Goal: Task Accomplishment & Management: Complete application form

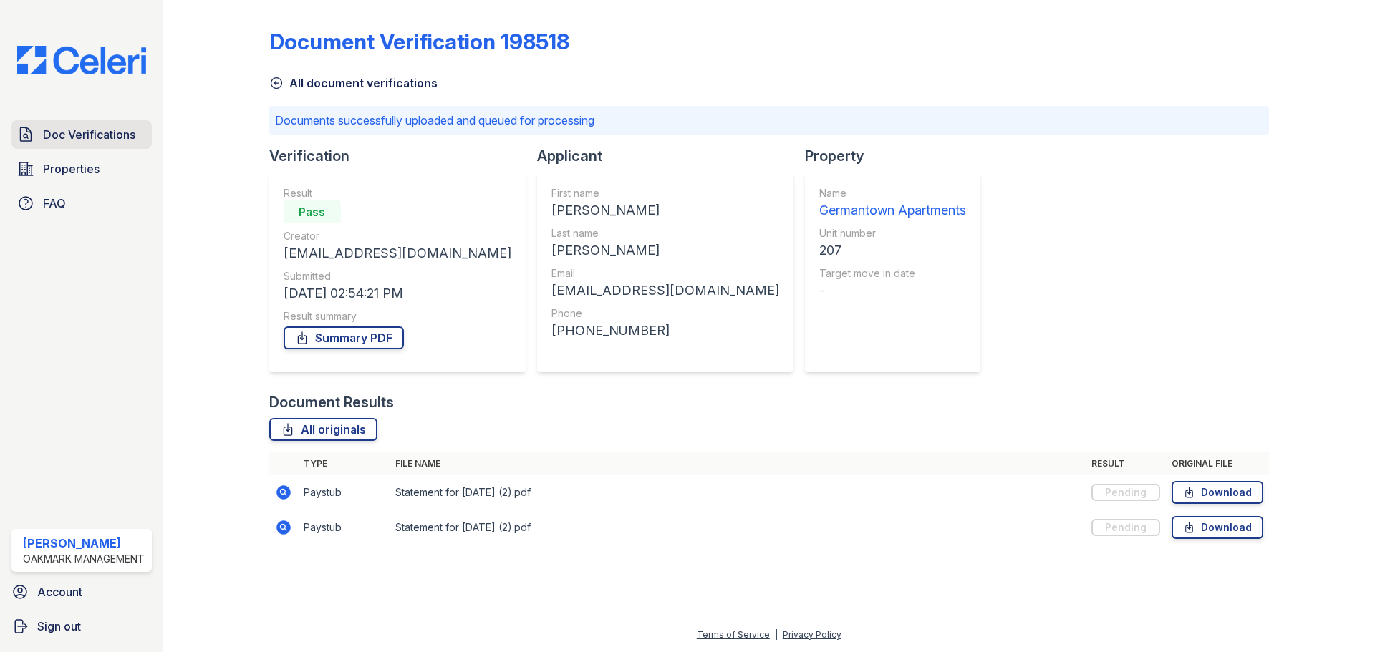
click at [86, 135] on span "Doc Verifications" at bounding box center [89, 134] width 92 height 17
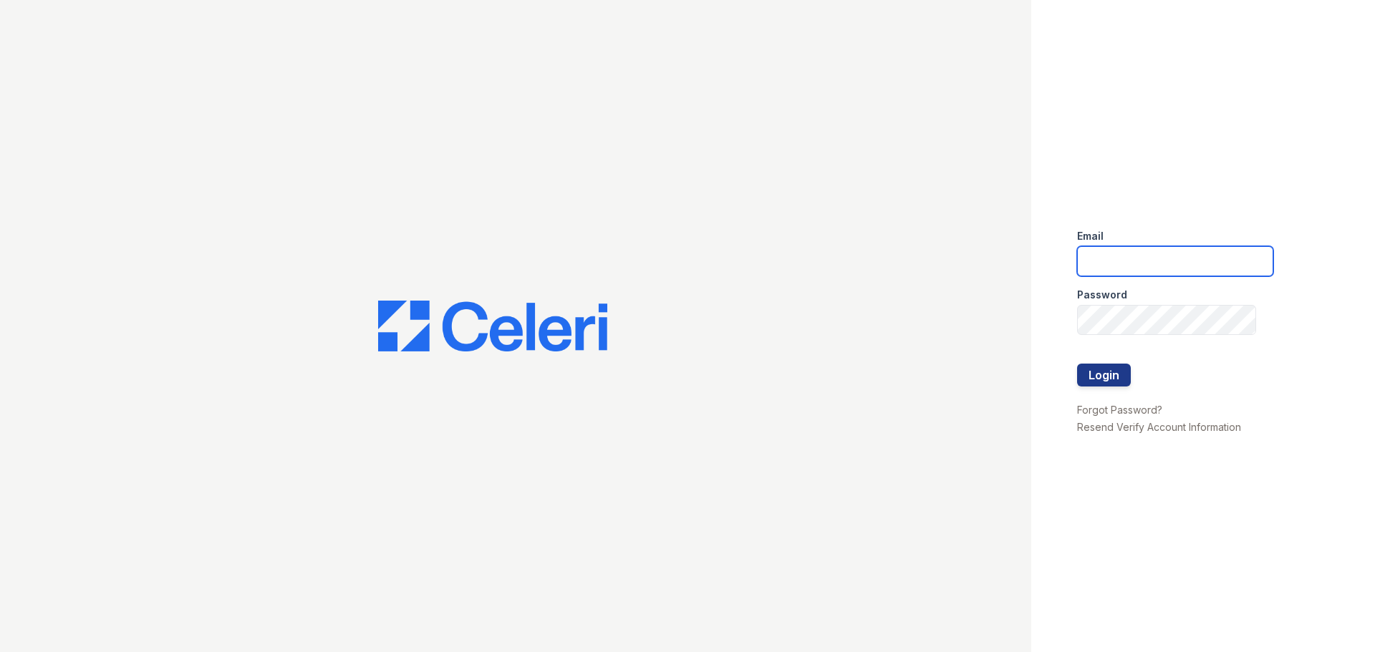
type input "[EMAIL_ADDRESS][DOMAIN_NAME]"
click at [1114, 374] on button "Login" at bounding box center [1104, 375] width 54 height 23
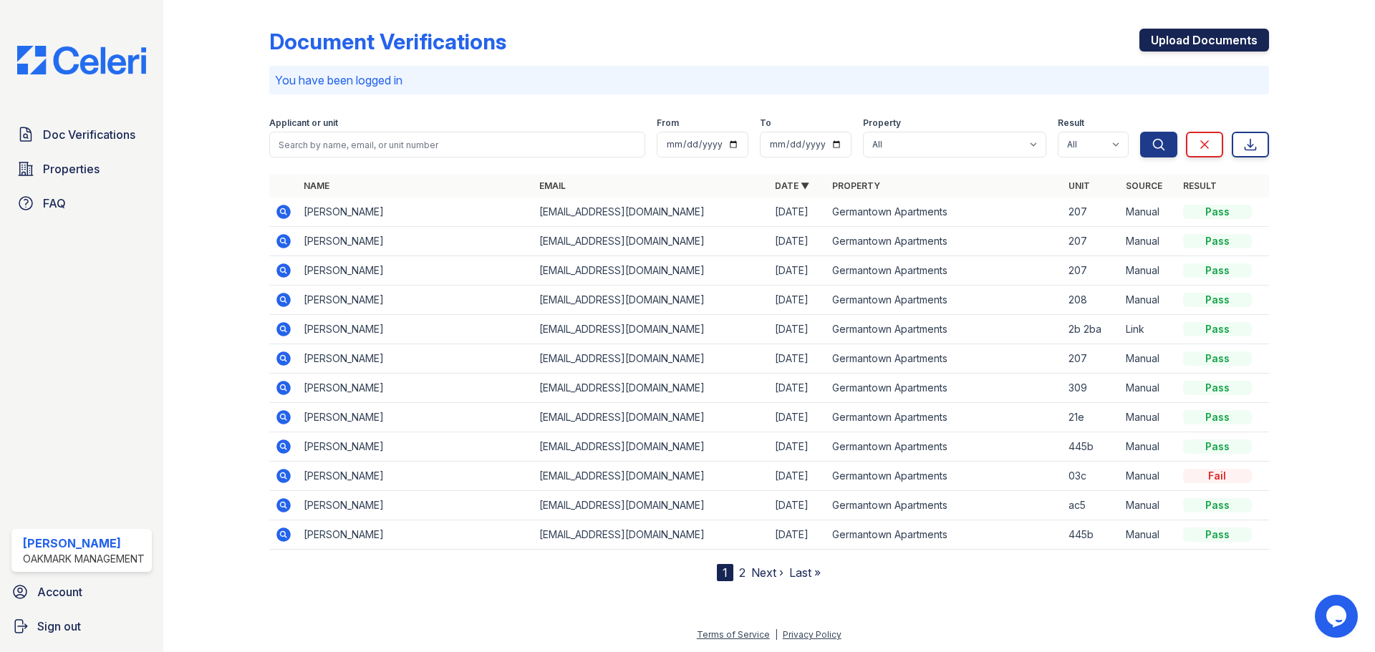
click at [1191, 34] on link "Upload Documents" at bounding box center [1204, 40] width 130 height 23
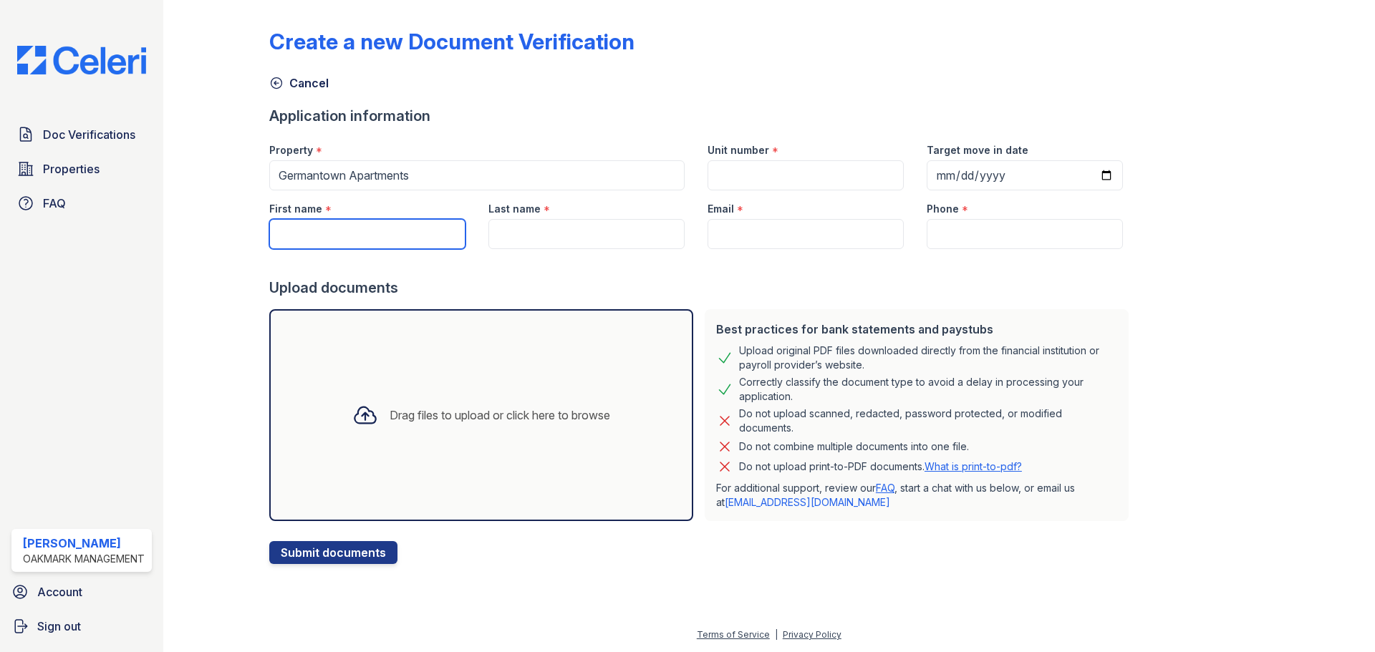
click at [403, 232] on input "First name" at bounding box center [367, 234] width 196 height 30
type input "[PERSON_NAME]"
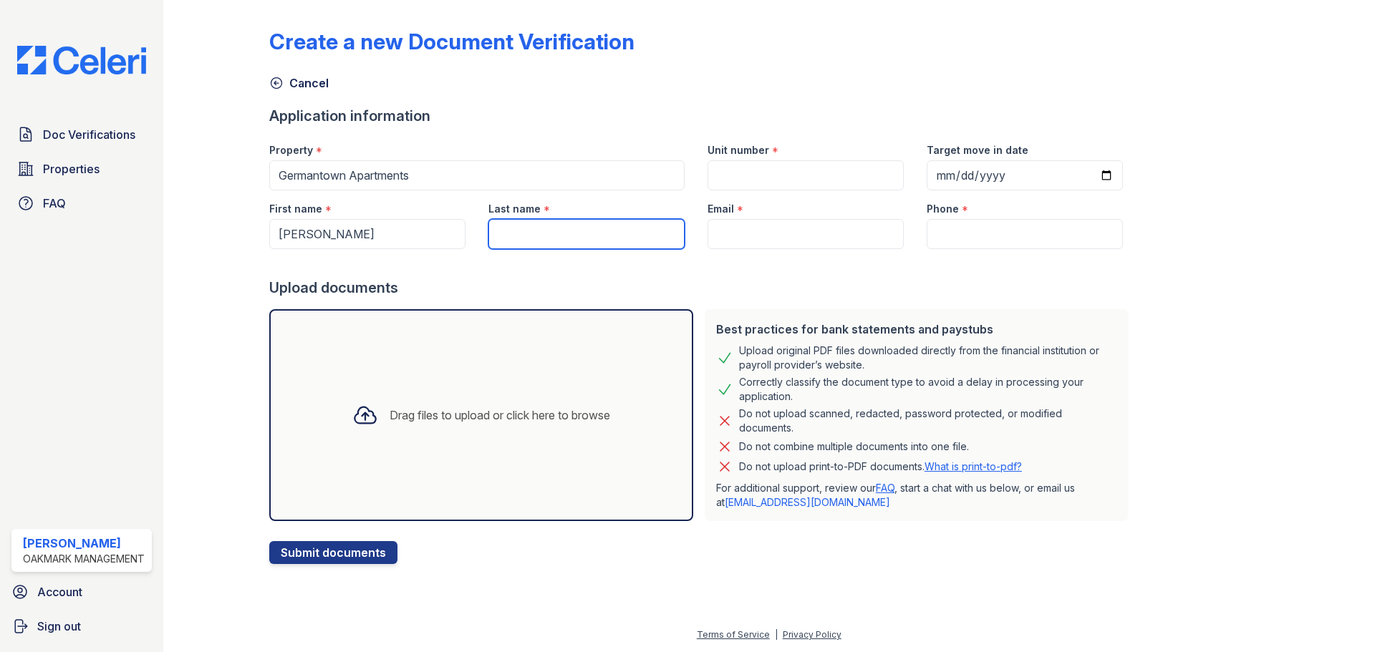
click at [531, 236] on input "Last name" at bounding box center [586, 234] width 196 height 30
type input "[PERSON_NAME]"
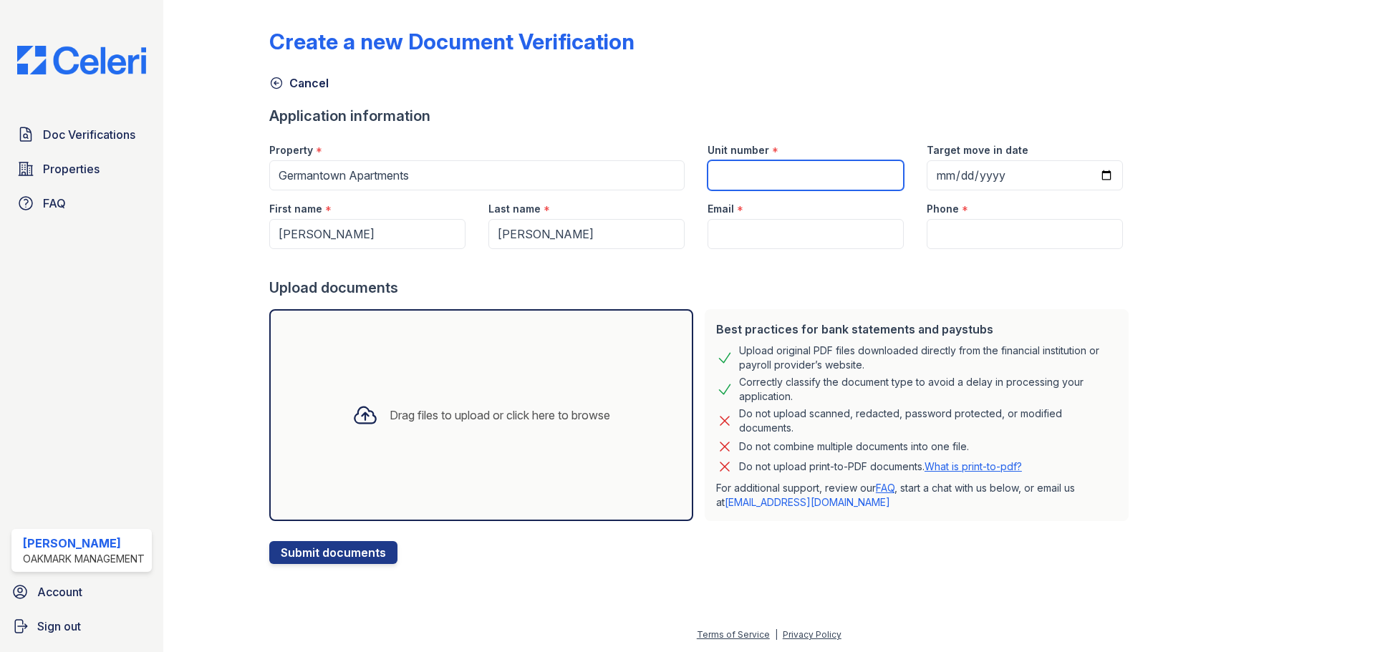
click at [734, 177] on input "Unit number" at bounding box center [806, 175] width 196 height 30
type input "445B"
click at [743, 234] on input "Email" at bounding box center [806, 234] width 196 height 30
paste input "[EMAIL_ADDRESS][DOMAIN_NAME]"
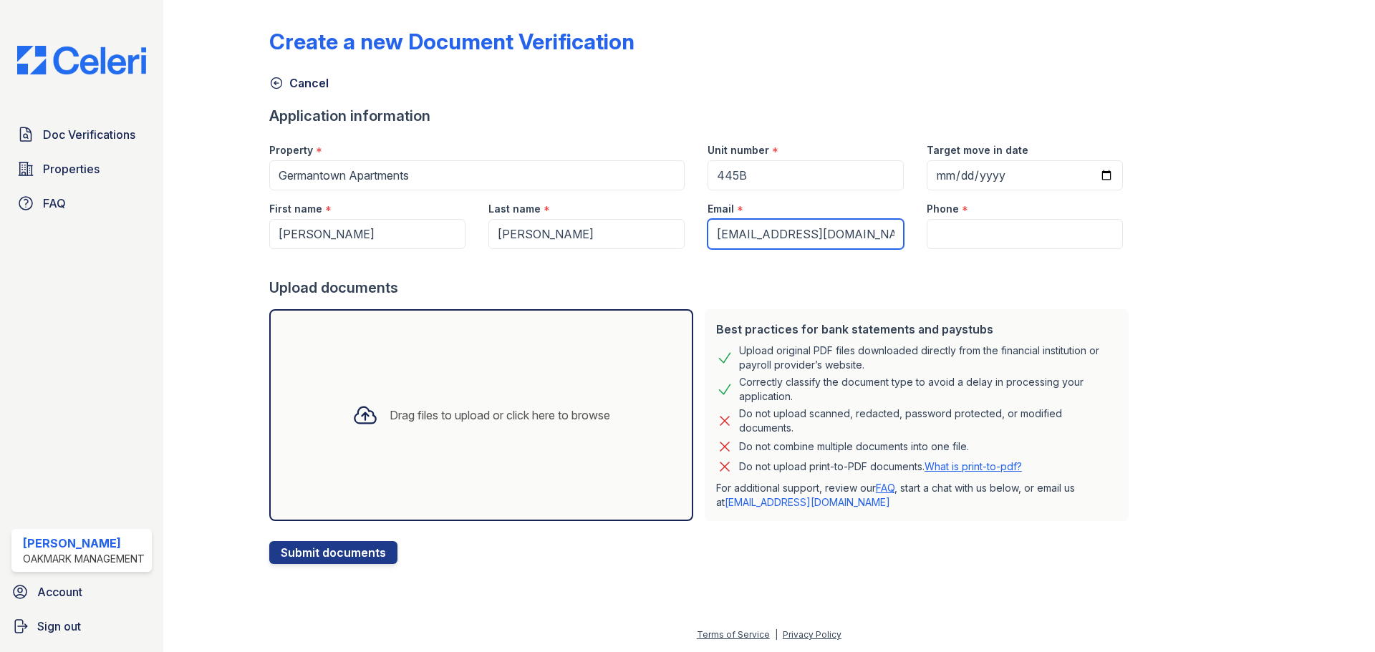
type input "[EMAIL_ADDRESS][DOMAIN_NAME]"
click at [1106, 57] on div "Create a new Document Verification" at bounding box center [769, 47] width 1000 height 37
click at [954, 232] on input "Phone" at bounding box center [1025, 234] width 196 height 30
paste input "[PHONE_NUMBER]"
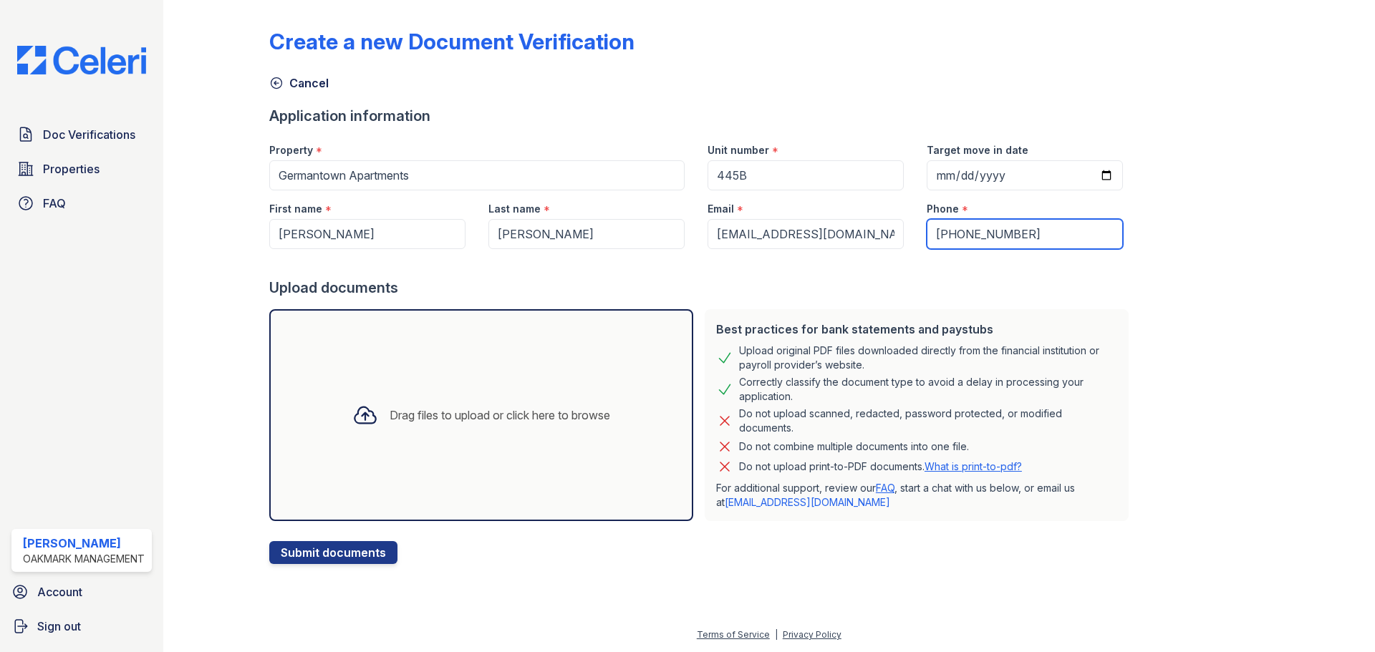
type input "[PHONE_NUMBER]"
click at [372, 420] on div at bounding box center [365, 415] width 37 height 37
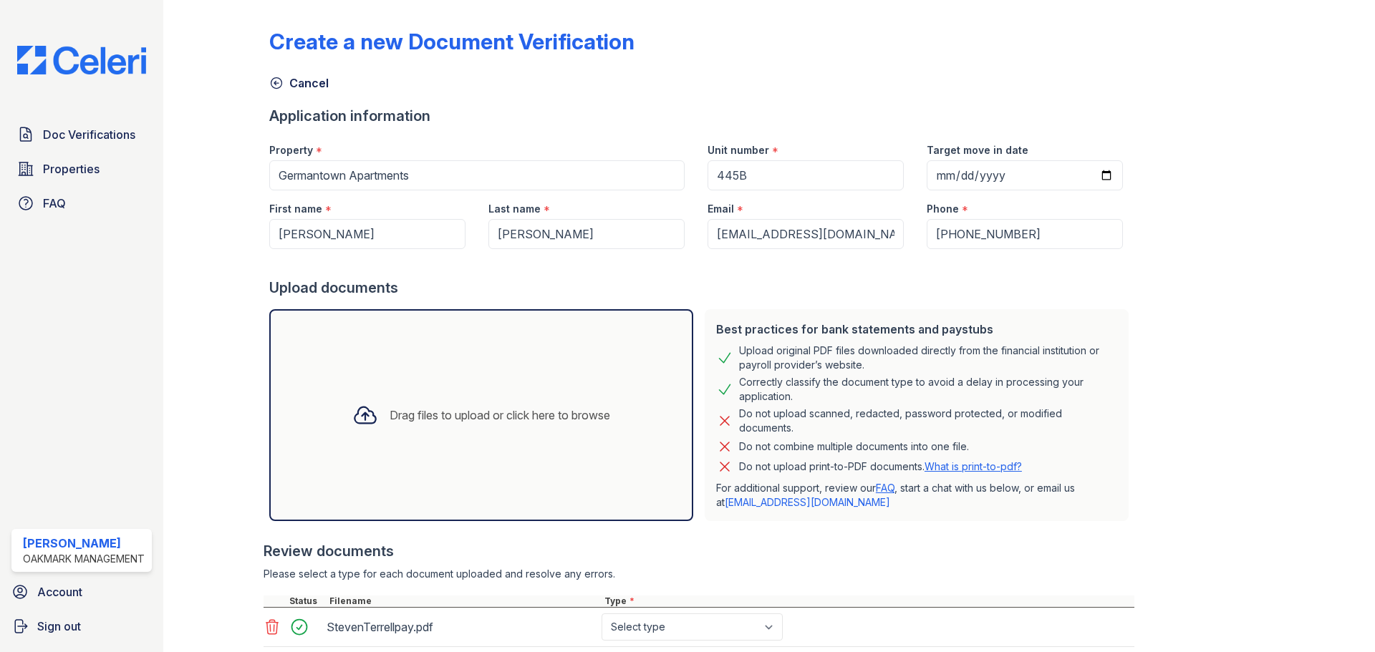
click at [415, 412] on div "Drag files to upload or click here to browse" at bounding box center [500, 415] width 221 height 17
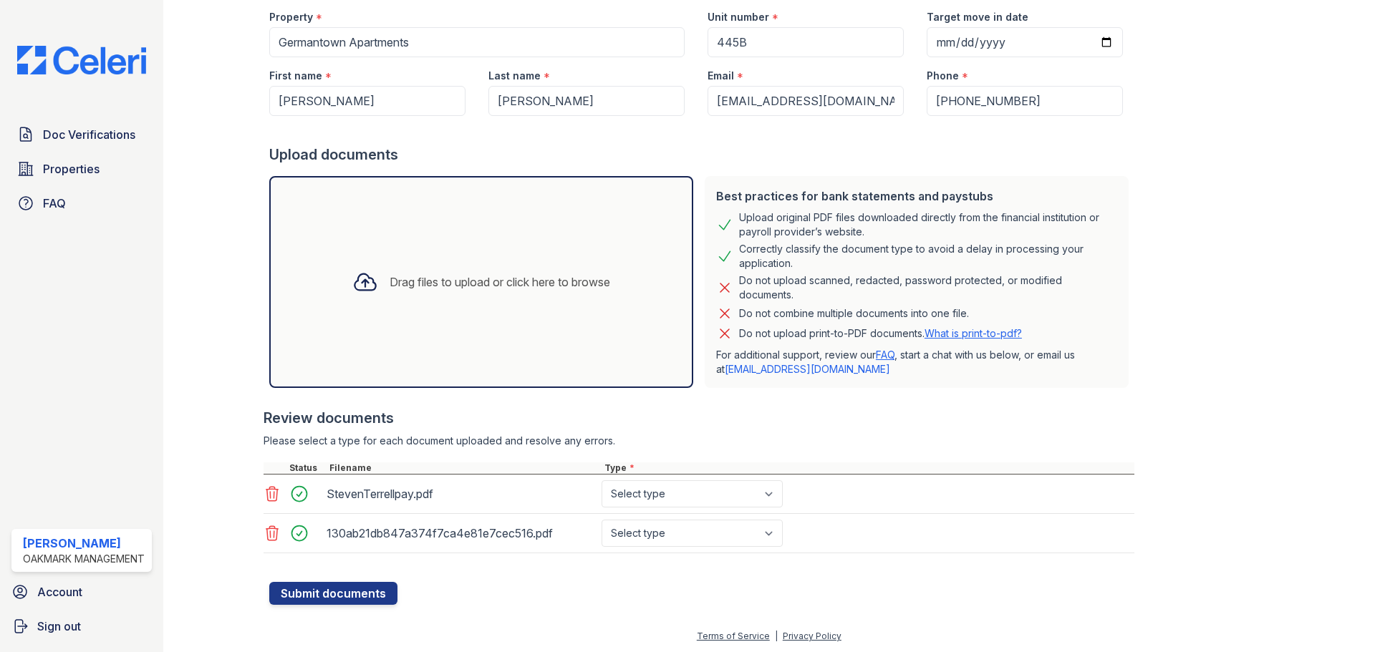
scroll to position [135, 0]
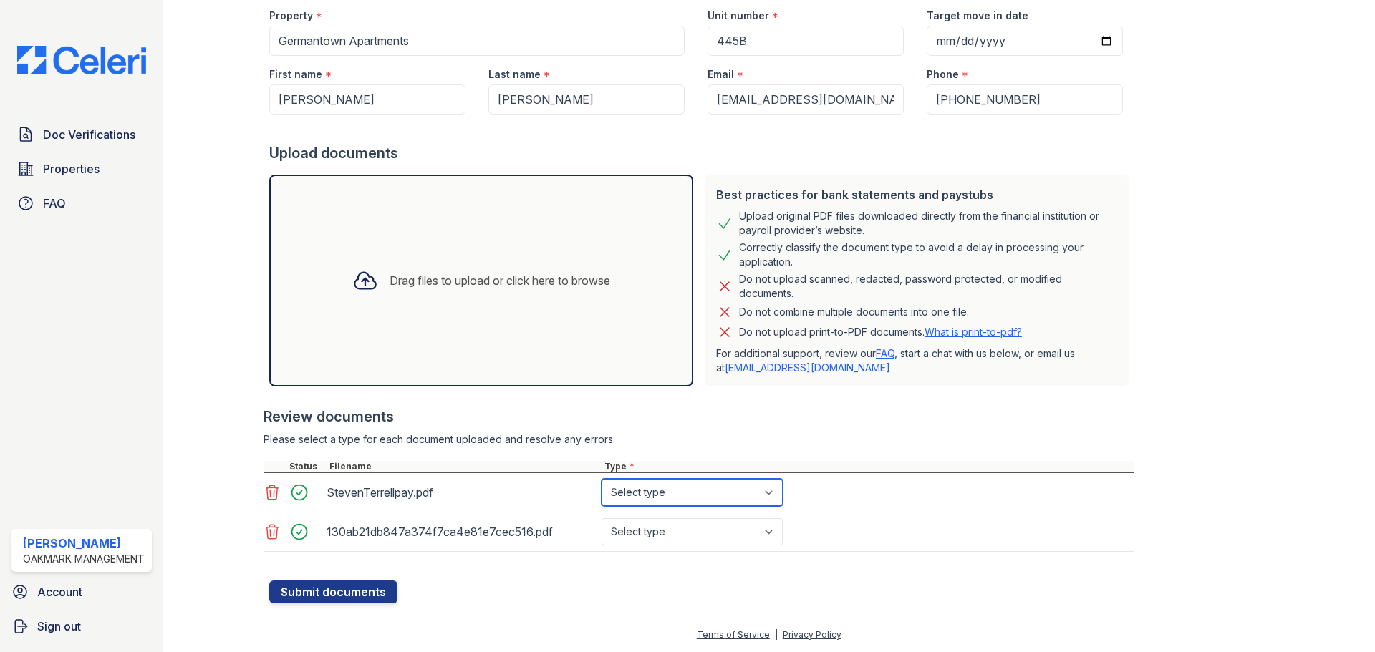
click at [771, 491] on select "Select type Paystub Bank Statement Offer Letter Tax Documents Benefit Award Let…" at bounding box center [692, 492] width 181 height 27
select select "paystub"
click at [602, 479] on select "Select type Paystub Bank Statement Offer Letter Tax Documents Benefit Award Let…" at bounding box center [692, 492] width 181 height 27
click at [775, 532] on select "Select type Paystub Bank Statement Offer Letter Tax Documents Benefit Award Let…" at bounding box center [692, 531] width 181 height 27
select select "paystub"
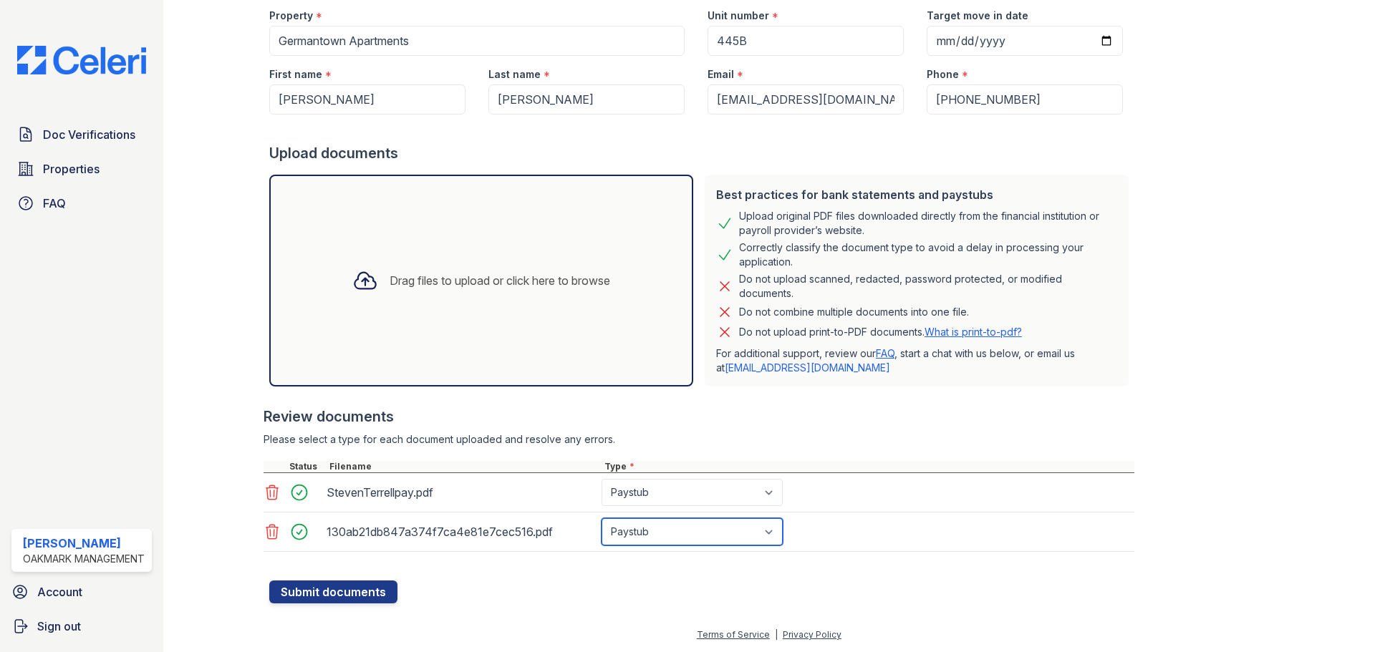
click at [602, 518] on select "Select type Paystub Bank Statement Offer Letter Tax Documents Benefit Award Let…" at bounding box center [692, 531] width 181 height 27
click at [359, 591] on button "Submit documents" at bounding box center [333, 592] width 128 height 23
